Goal: Information Seeking & Learning: Learn about a topic

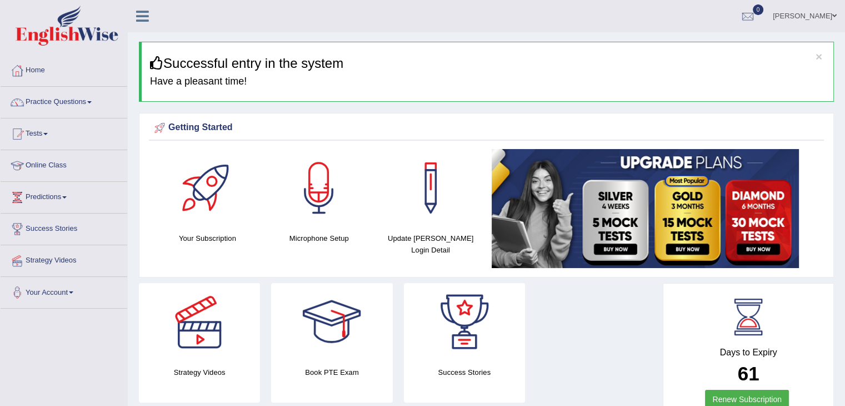
click at [51, 171] on link "Online Class" at bounding box center [64, 164] width 127 height 28
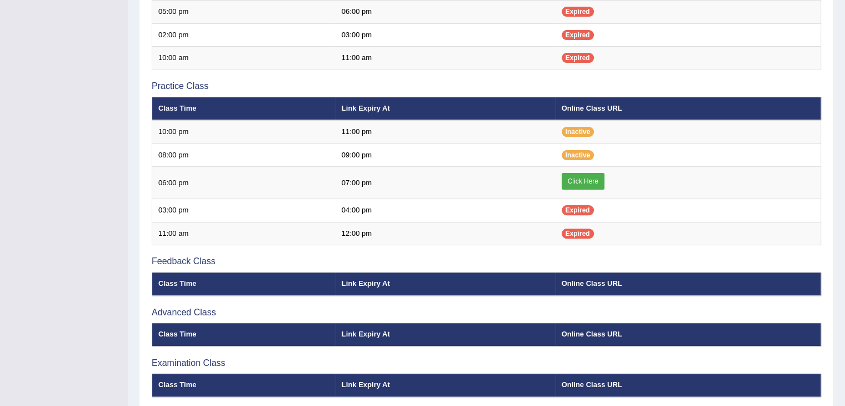
scroll to position [361, 0]
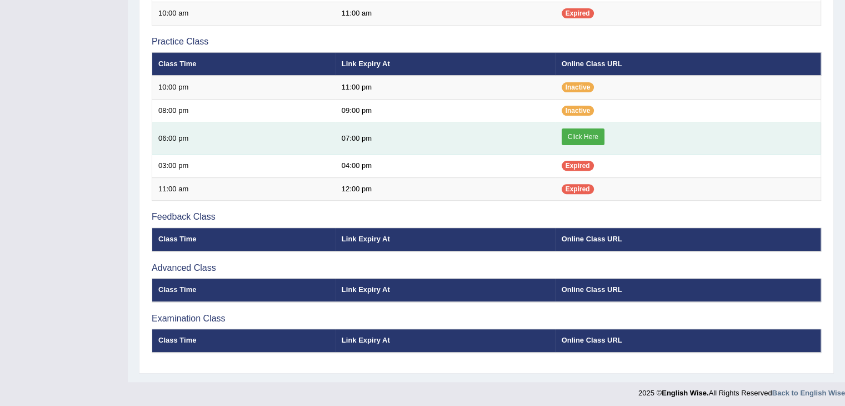
click at [578, 136] on link "Click Here" at bounding box center [583, 136] width 43 height 17
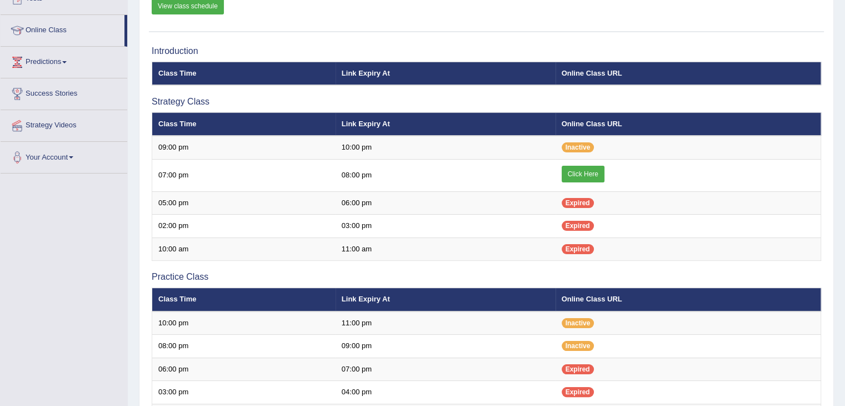
scroll to position [109, 0]
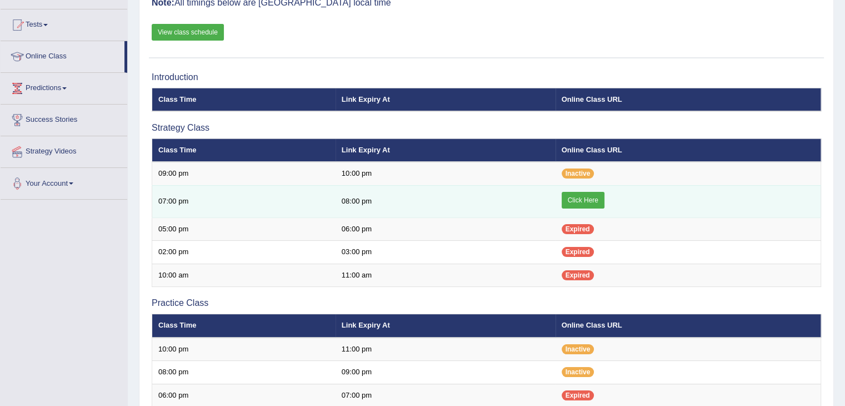
click at [606, 197] on td "Click Here" at bounding box center [689, 201] width 266 height 32
click at [584, 198] on link "Click Here" at bounding box center [583, 200] width 43 height 17
click at [583, 205] on link "Click Here" at bounding box center [583, 200] width 43 height 17
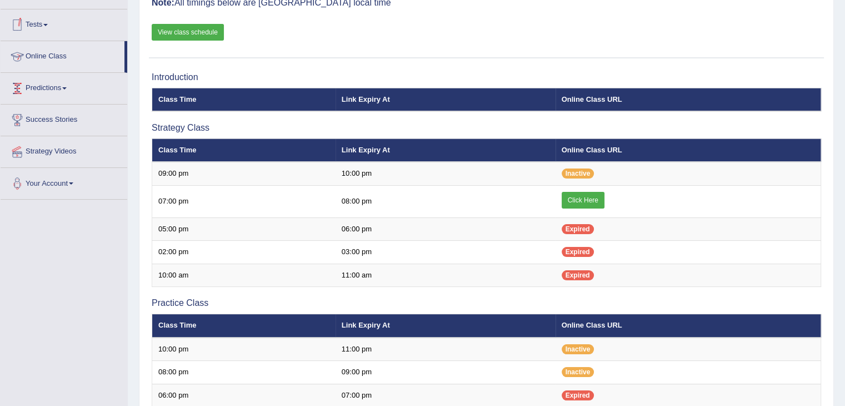
click at [54, 86] on link "Predictions" at bounding box center [64, 87] width 127 height 28
click at [52, 116] on link "Latest Predictions" at bounding box center [73, 114] width 104 height 20
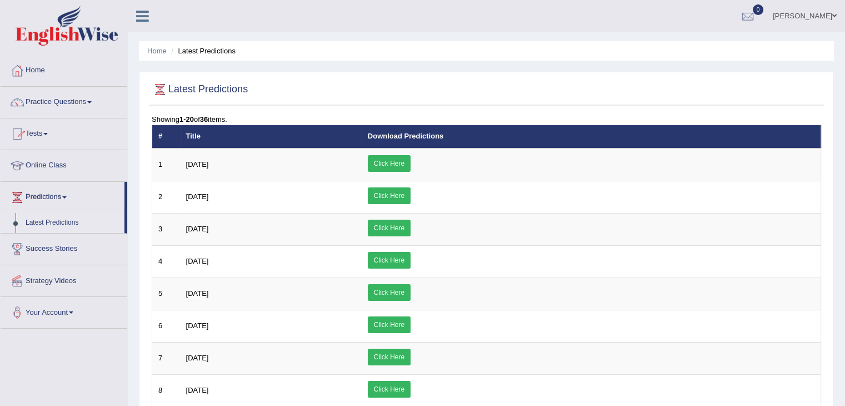
click at [66, 114] on li "Practice Questions Speaking Practice Read Aloud Repeat Sentence Describe Image …" at bounding box center [64, 103] width 127 height 32
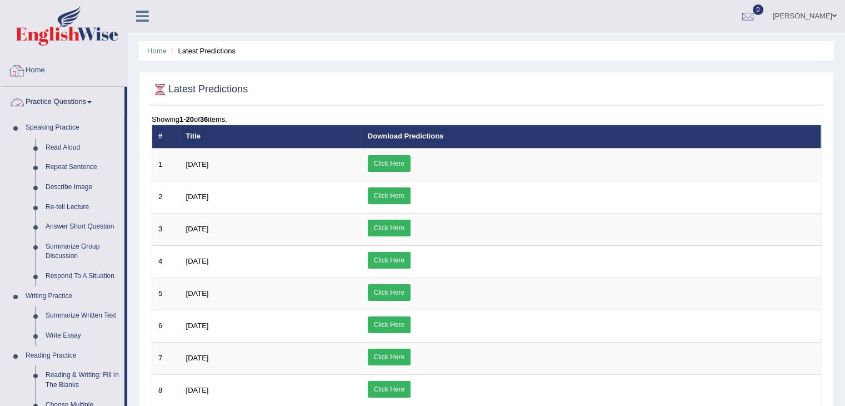
click at [37, 69] on link "Home" at bounding box center [64, 69] width 127 height 28
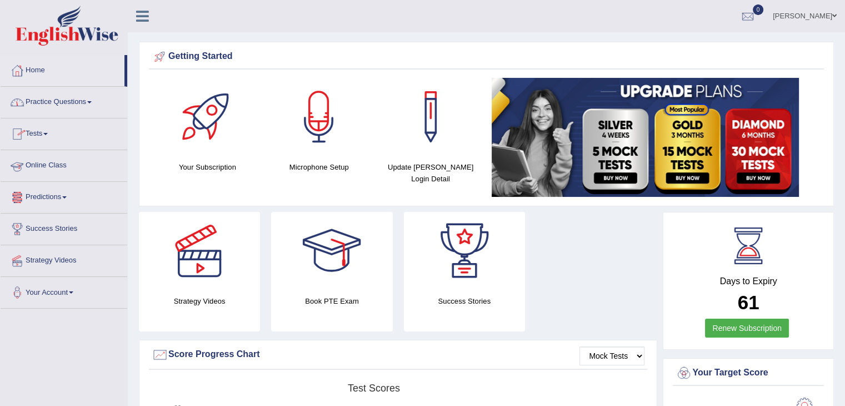
click at [56, 193] on link "Predictions" at bounding box center [64, 196] width 127 height 28
click at [56, 223] on link "Latest Predictions" at bounding box center [73, 223] width 104 height 20
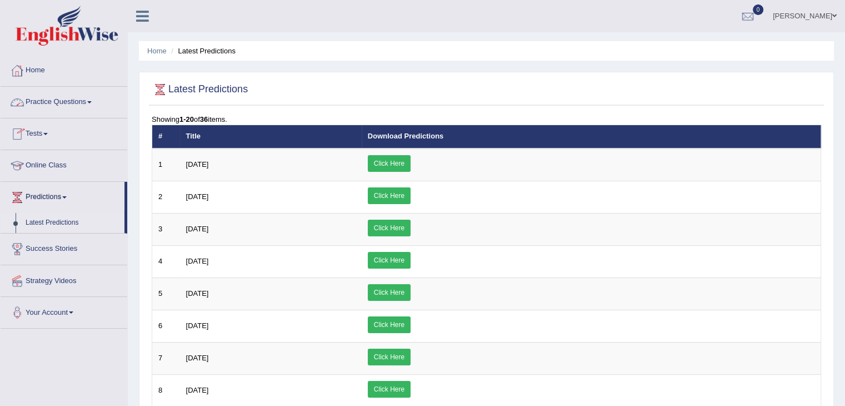
click at [56, 109] on link "Practice Questions" at bounding box center [64, 101] width 127 height 28
